Goal: Contribute content

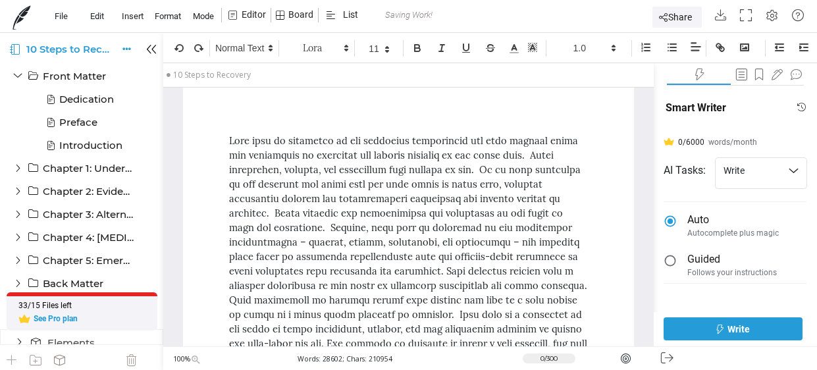
click at [608, 270] on div at bounding box center [408, 257] width 451 height 339
click at [539, 291] on div at bounding box center [408, 257] width 359 height 246
click at [505, 282] on div at bounding box center [408, 257] width 359 height 246
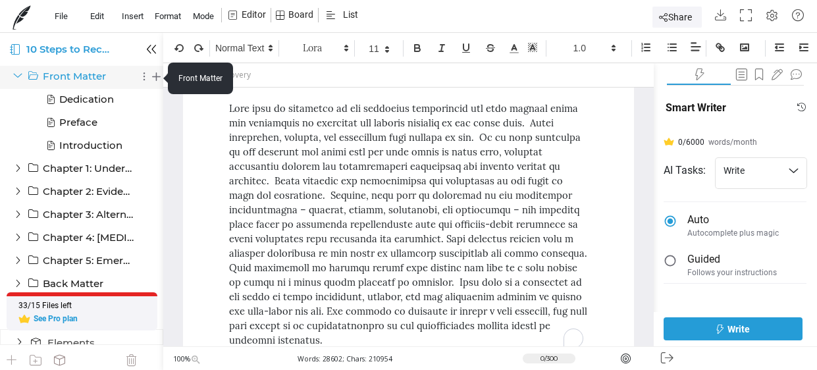
click at [82, 74] on p "Front Matter" at bounding box center [75, 76] width 65 height 12
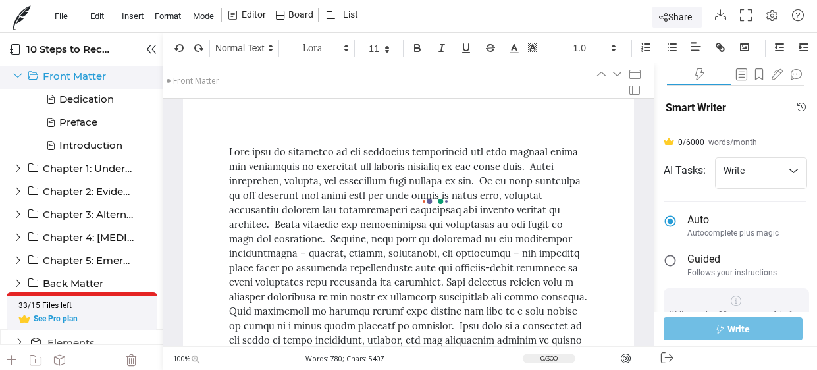
click at [82, 74] on div at bounding box center [408, 185] width 817 height 370
click at [643, 143] on div at bounding box center [408, 185] width 817 height 370
click at [638, 192] on div at bounding box center [408, 185] width 817 height 370
click at [634, 193] on div "Heading 1 Heading 2 Heading 3 Heading 4 Heading 5 Heading 6 Normal Text Adobe C…" at bounding box center [408, 268] width 490 height 339
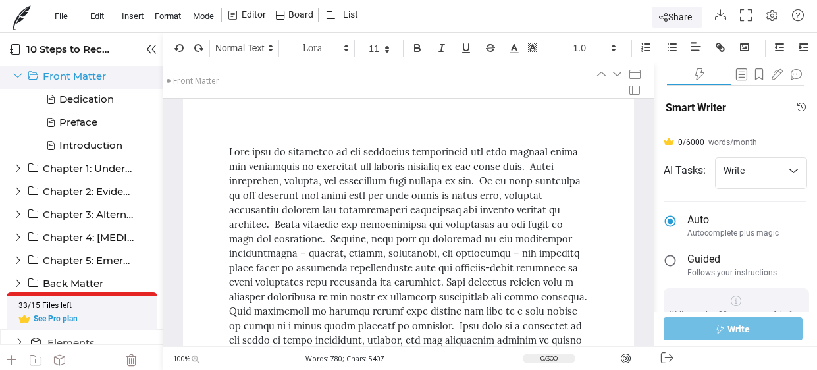
drag, startPoint x: 634, startPoint y: 193, endPoint x: 644, endPoint y: 171, distance: 24.5
click at [644, 171] on div "Heading 1 Heading 2 Heading 3 Heading 4 Heading 5 Heading 6 Normal Text Adobe C…" at bounding box center [408, 268] width 490 height 339
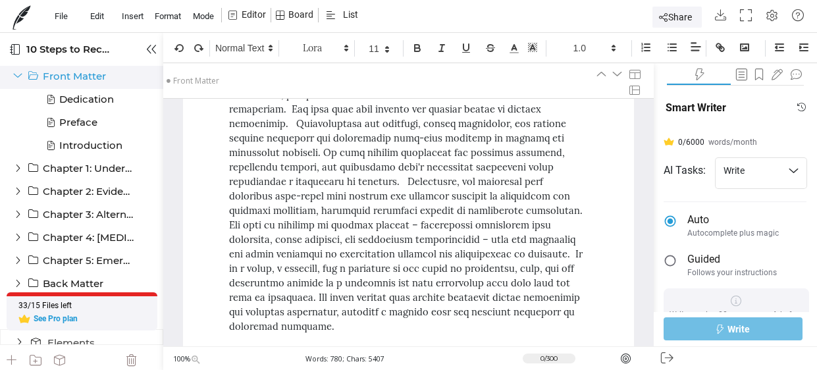
scroll to position [1087, 0]
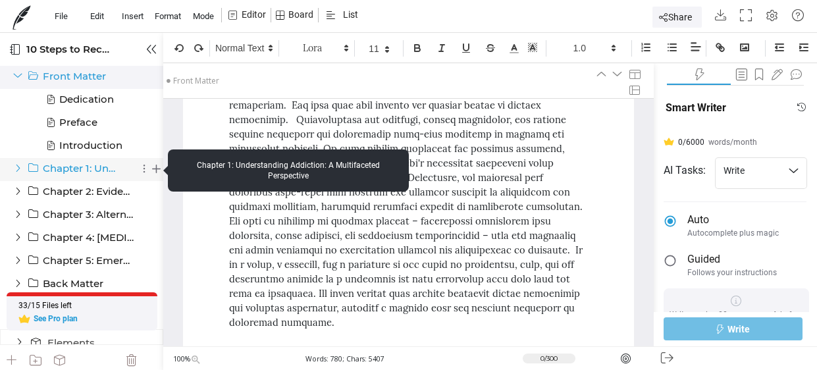
click at [81, 172] on p "Chapter 1: Understanding Addiction: A Multifaceted Perspective" at bounding box center [80, 169] width 74 height 12
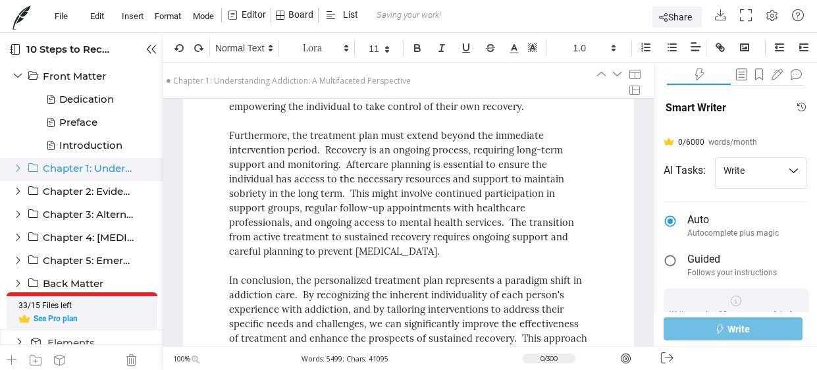
scroll to position [9130, 0]
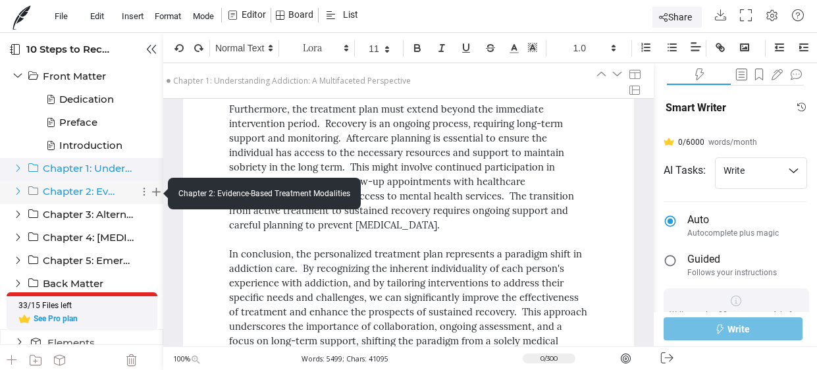
click at [102, 188] on p "Chapter 2: Evidence-Based Treatment Modalities" at bounding box center [80, 192] width 74 height 12
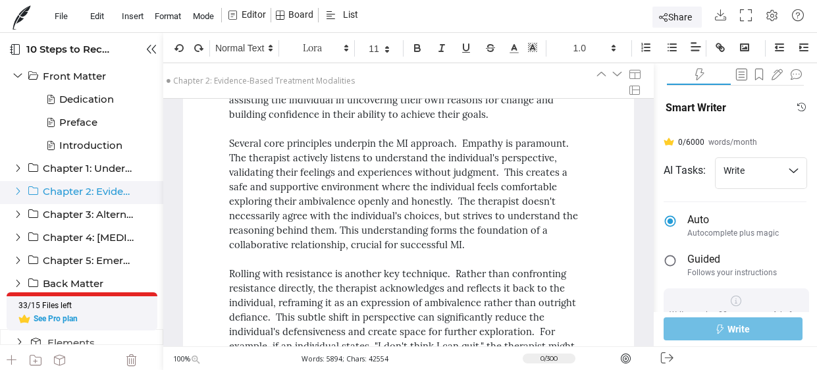
scroll to position [6129, 0]
